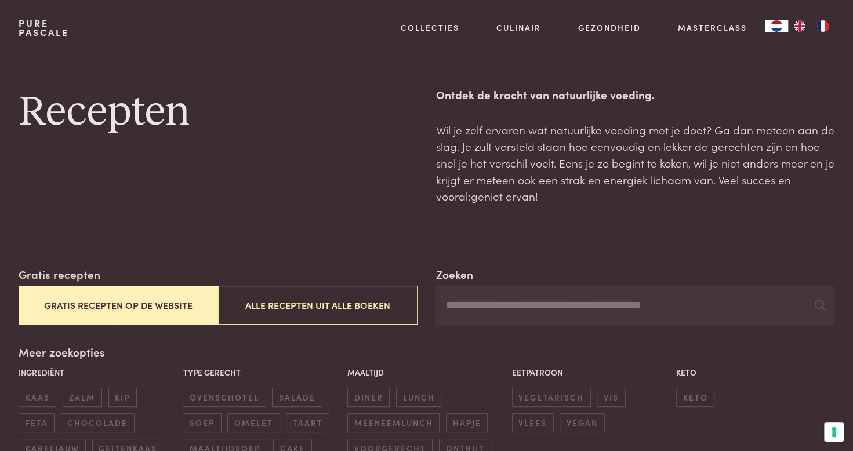
click at [39, 30] on link "Pure Pascale" at bounding box center [44, 28] width 50 height 19
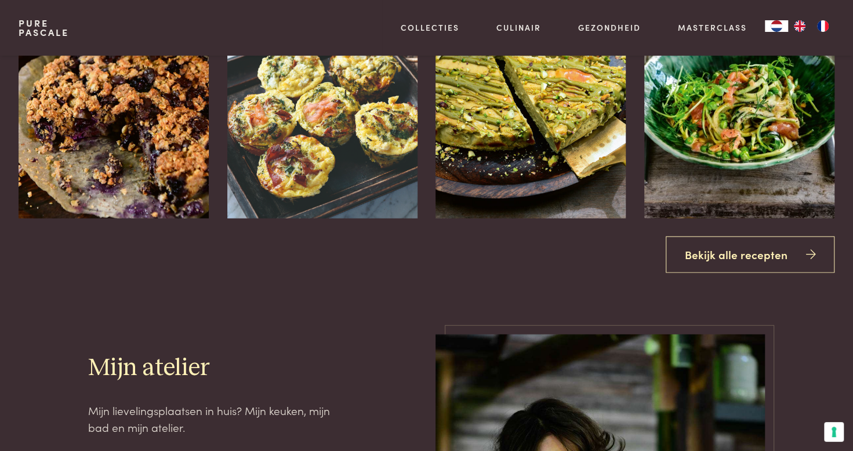
scroll to position [1682, 0]
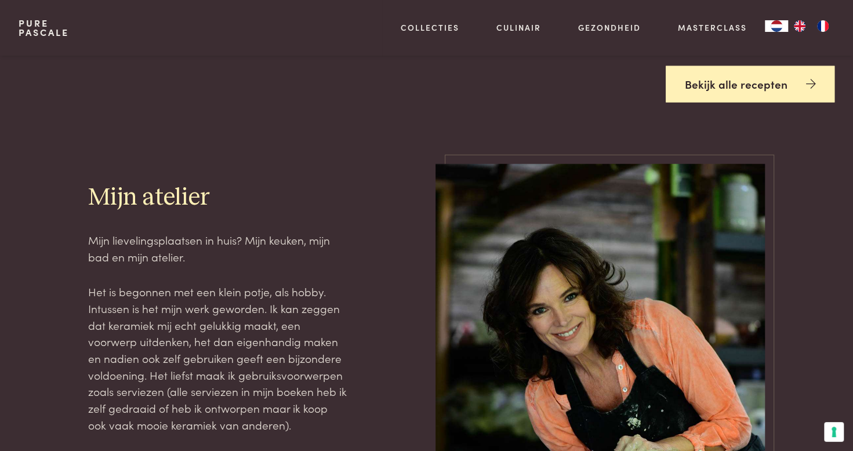
click at [733, 89] on link "Bekijk alle recepten" at bounding box center [750, 84] width 169 height 37
